Goal: Use online tool/utility: Use online tool/utility

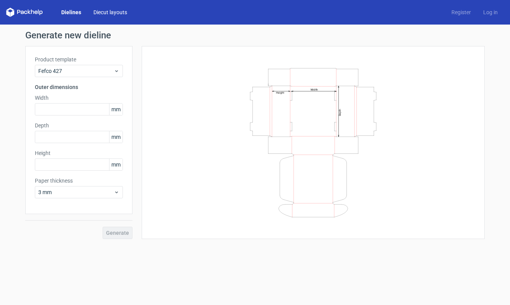
click at [103, 11] on link "Diecut layouts" at bounding box center [110, 12] width 46 height 8
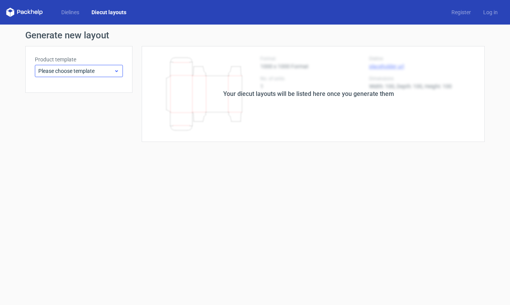
click at [110, 66] on div "Product template Please choose template" at bounding box center [79, 66] width 88 height 21
click at [112, 67] on span "Please choose template" at bounding box center [75, 71] width 75 height 8
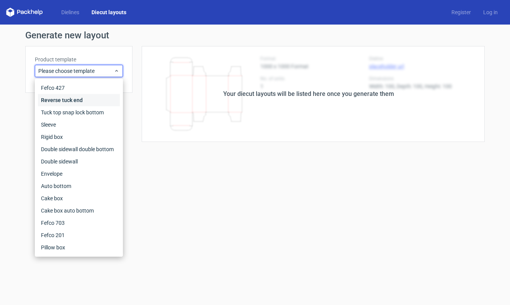
click at [53, 101] on div "Reverse tuck end" at bounding box center [79, 100] width 82 height 12
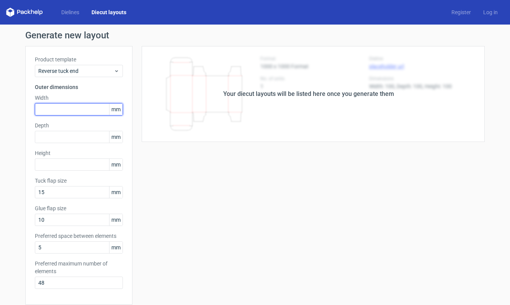
click at [66, 108] on input "text" at bounding box center [79, 109] width 88 height 12
type input "65"
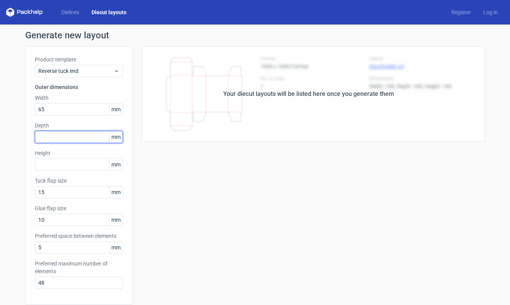
click at [62, 138] on input "text" at bounding box center [79, 137] width 88 height 12
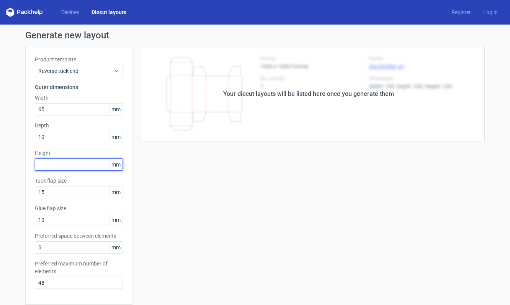
click at [73, 163] on div "Height mm" at bounding box center [79, 159] width 88 height 21
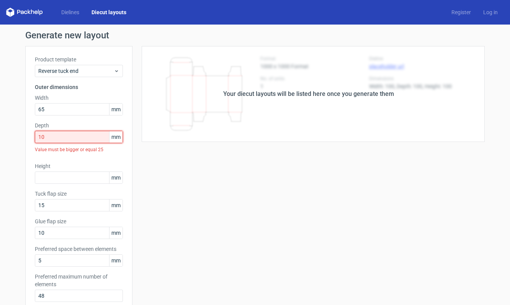
drag, startPoint x: 48, startPoint y: 137, endPoint x: 16, endPoint y: 138, distance: 31.4
click at [16, 138] on div "Generate new layout Product template Reverse tuck end Outer dimensions Width 65…" at bounding box center [255, 253] width 510 height 456
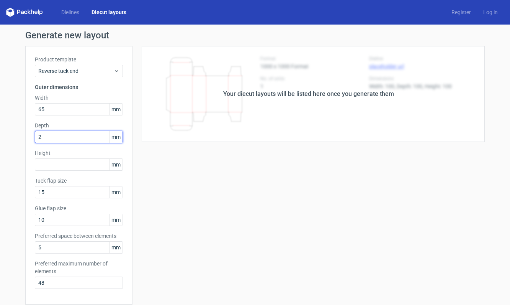
type input "25"
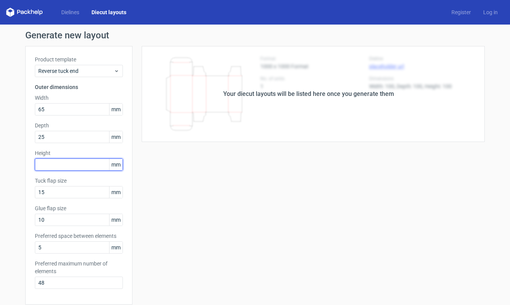
click at [49, 162] on input "text" at bounding box center [79, 164] width 88 height 12
type input "120"
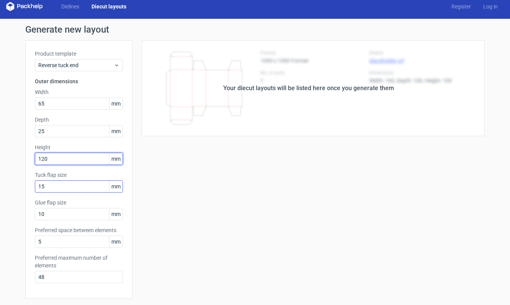
scroll to position [163, 0]
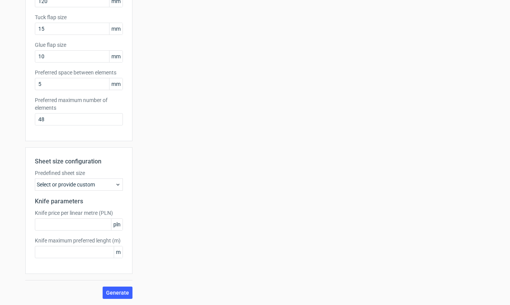
click at [106, 182] on div "Select or provide custom" at bounding box center [79, 184] width 88 height 12
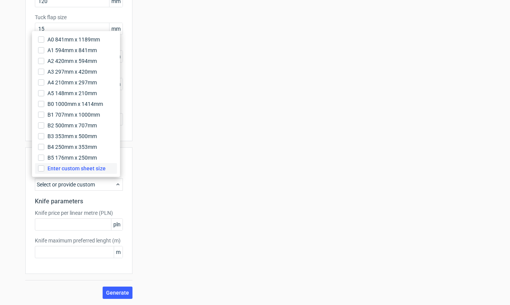
click at [76, 170] on span "Enter custom sheet size" at bounding box center [77, 168] width 58 height 8
click at [44, 170] on input "Enter custom sheet size" at bounding box center [41, 168] width 6 height 6
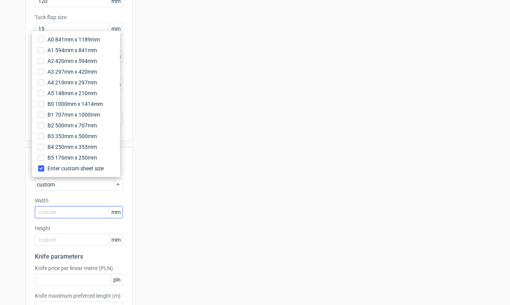
drag, startPoint x: 68, startPoint y: 220, endPoint x: 64, endPoint y: 215, distance: 7.1
click at [66, 218] on div "Sheet size configuration Predefined sheet size custom Width mm Height mm Knife …" at bounding box center [78, 238] width 107 height 182
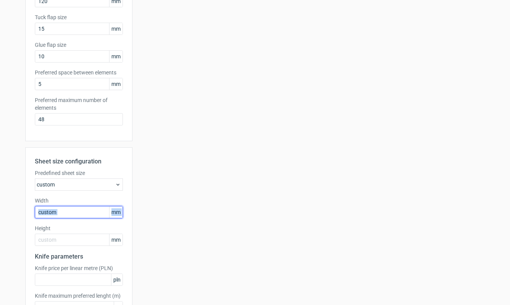
click at [64, 215] on input "text" at bounding box center [79, 212] width 88 height 12
type input "700"
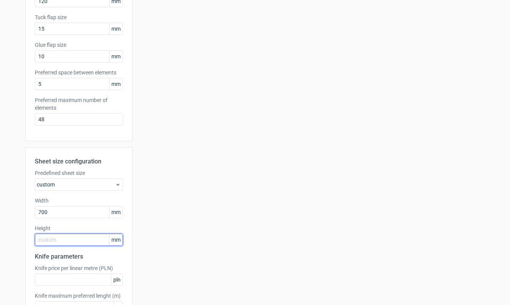
click at [62, 239] on input "text" at bounding box center [79, 239] width 88 height 12
type input "500"
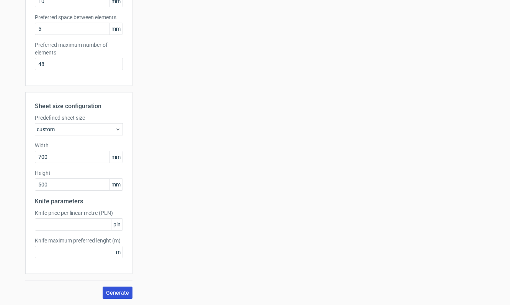
click at [113, 296] on button "Generate" at bounding box center [118, 292] width 30 height 12
